Goal: Task Accomplishment & Management: Use online tool/utility

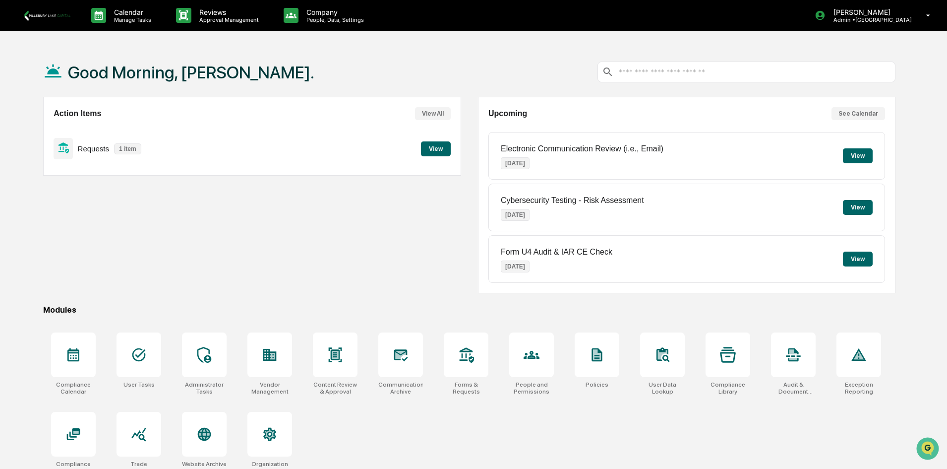
click at [544, 55] on div "Good Morning, [PERSON_NAME]." at bounding box center [469, 72] width 852 height 50
click at [922, 11] on icon at bounding box center [928, 15] width 17 height 9
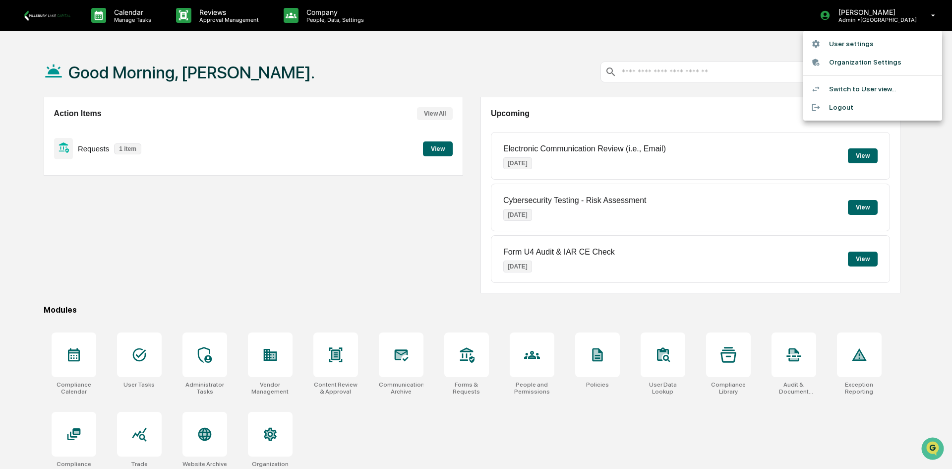
click at [429, 153] on div at bounding box center [476, 234] width 952 height 469
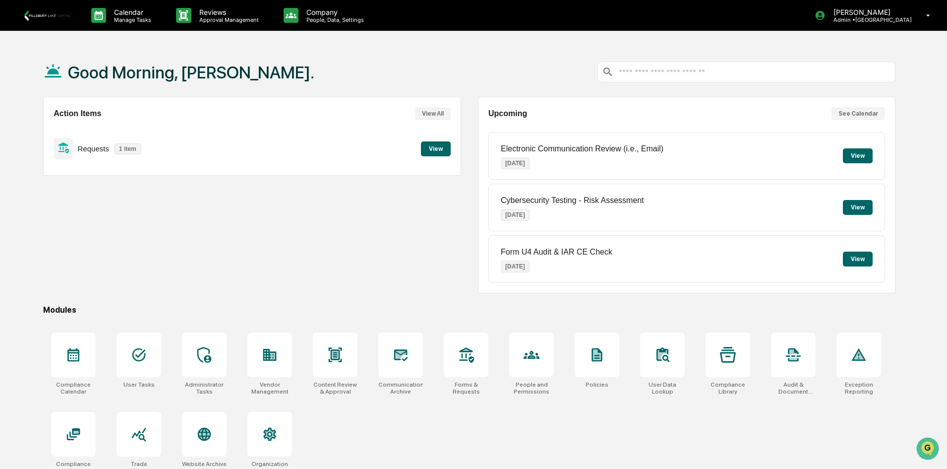
click at [430, 151] on button "View" at bounding box center [436, 148] width 30 height 15
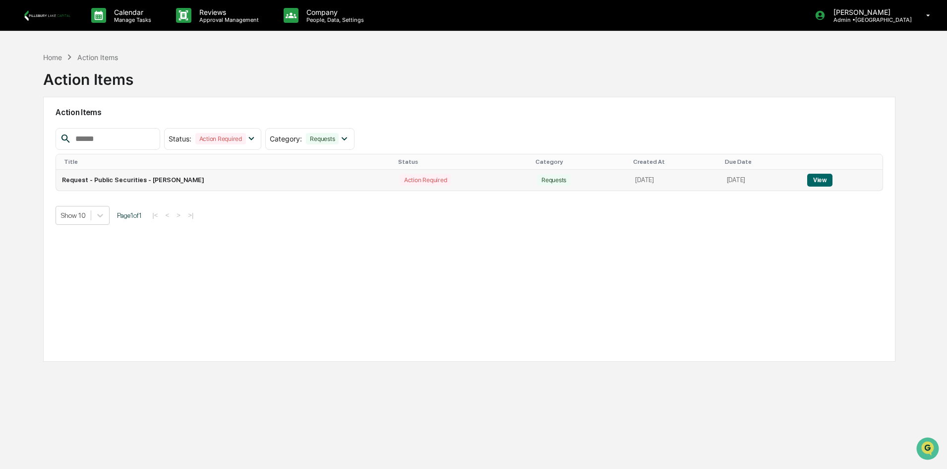
click at [824, 181] on button "View" at bounding box center [819, 180] width 25 height 13
